Goal: Check status

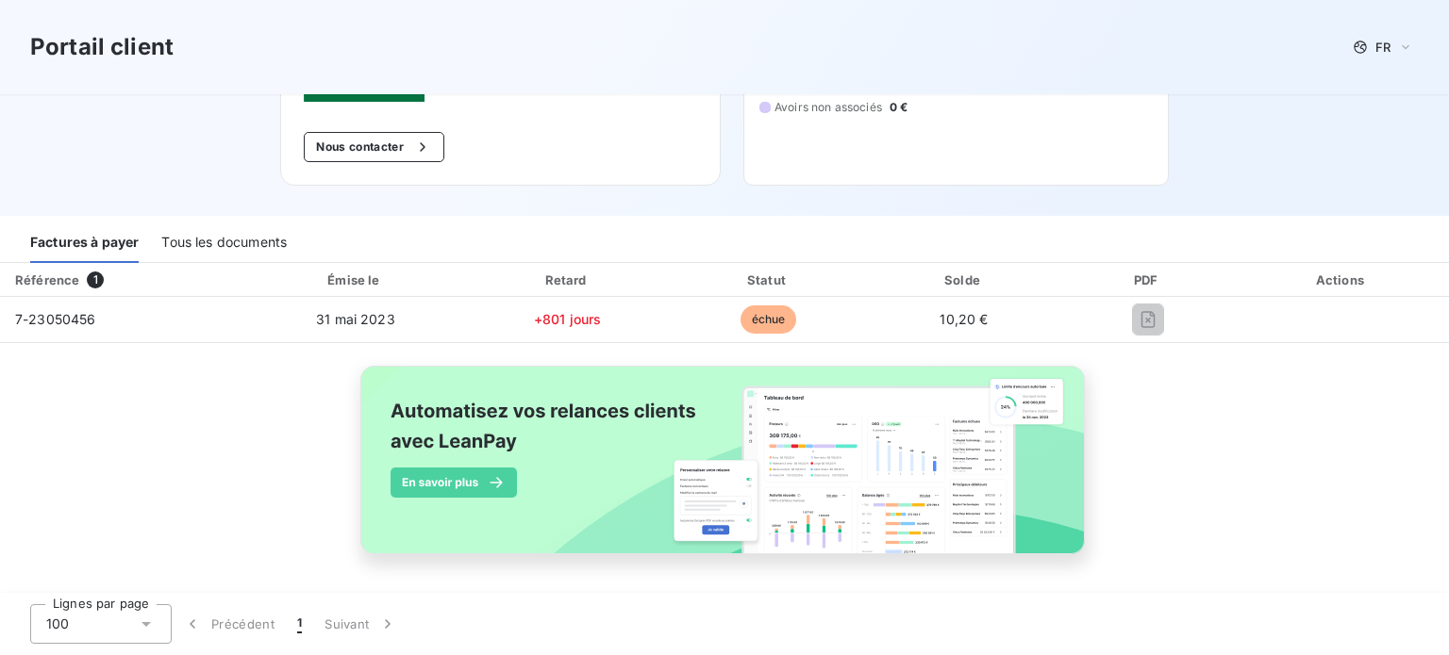
scroll to position [214, 0]
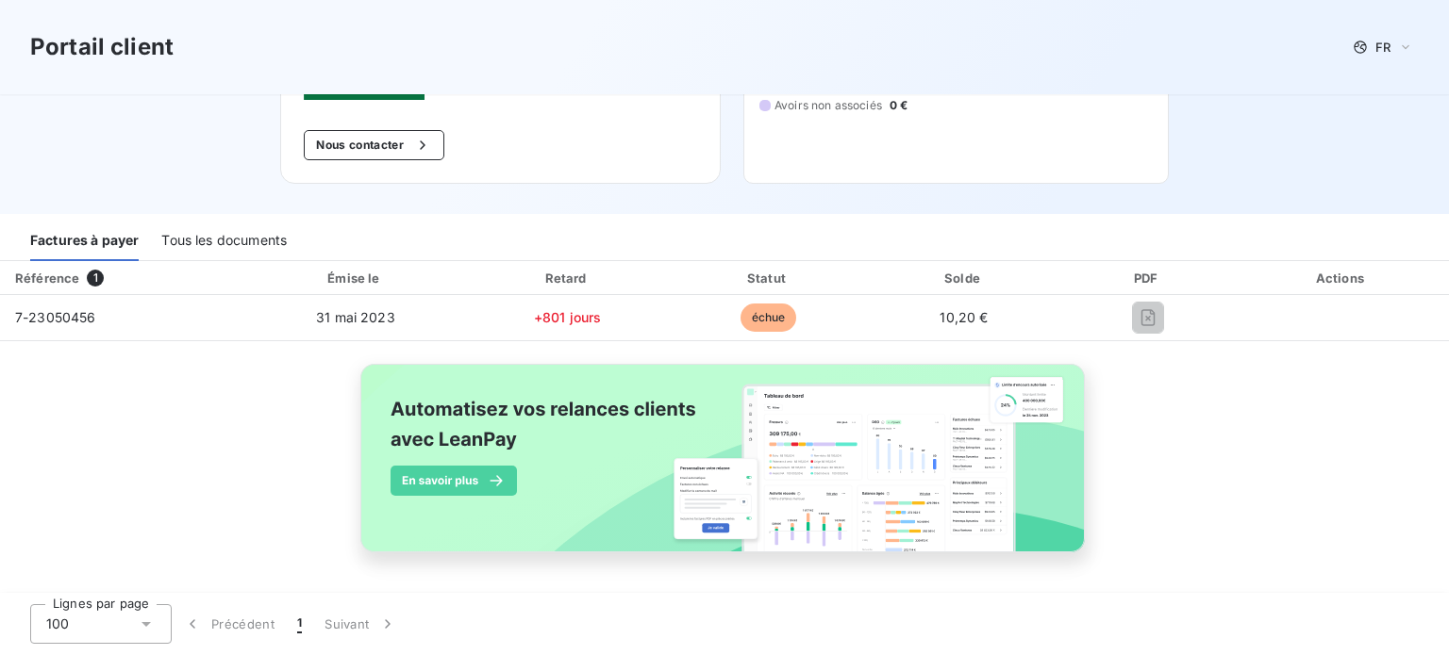
click at [219, 244] on div "Tous les documents" at bounding box center [223, 242] width 125 height 40
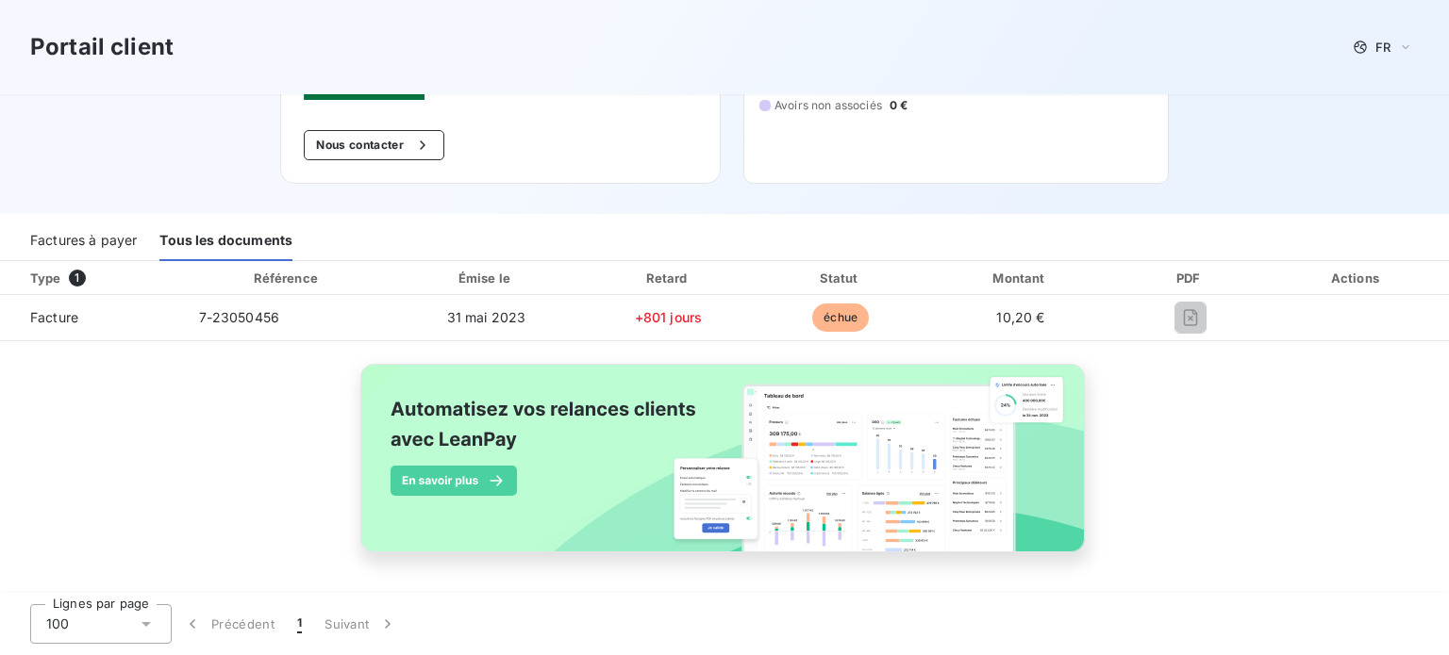
click at [74, 240] on div "Factures à payer" at bounding box center [83, 242] width 107 height 40
